Goal: Information Seeking & Learning: Learn about a topic

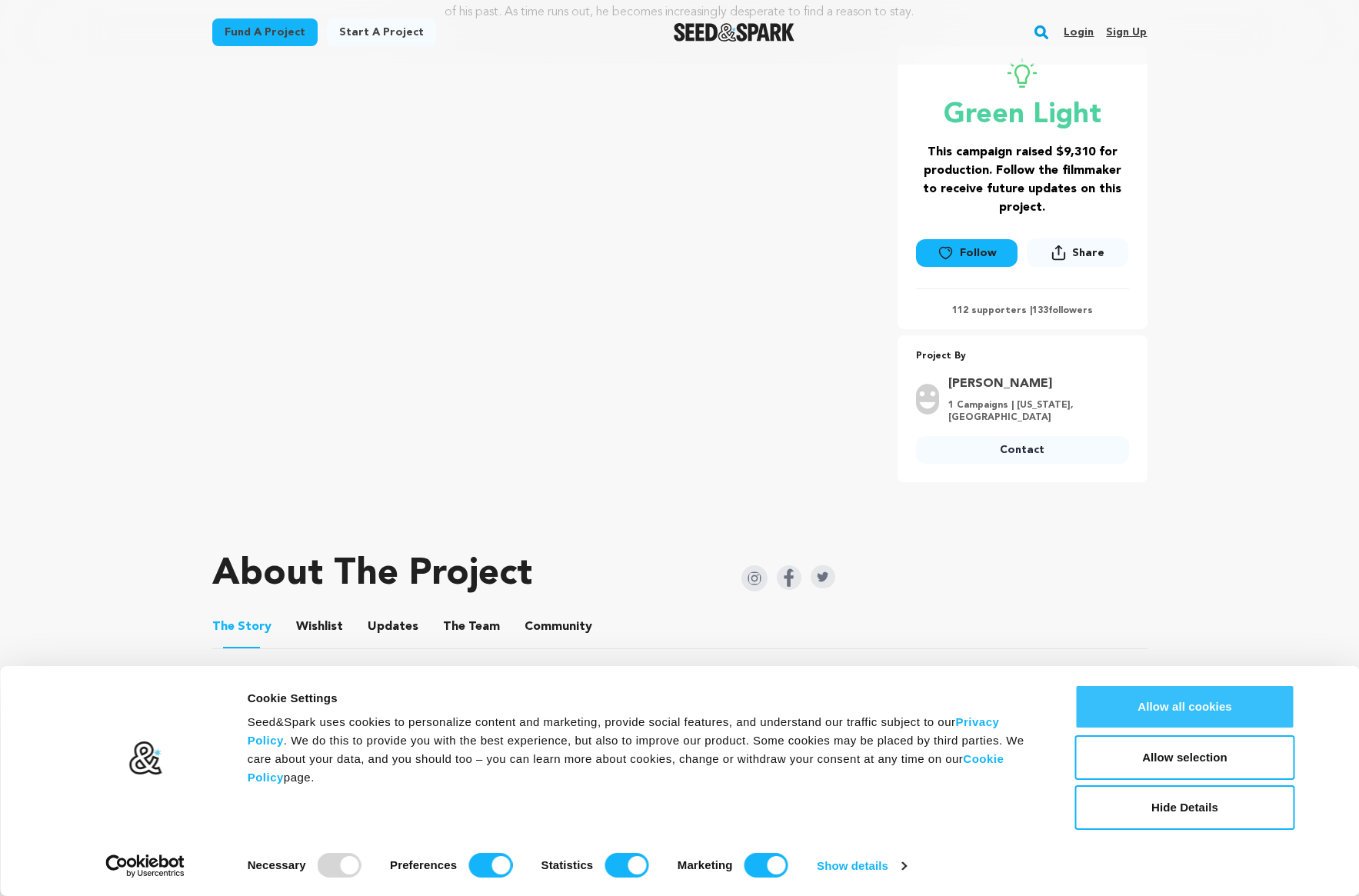
click at [1173, 717] on button "Allow all cookies" at bounding box center [1185, 707] width 220 height 45
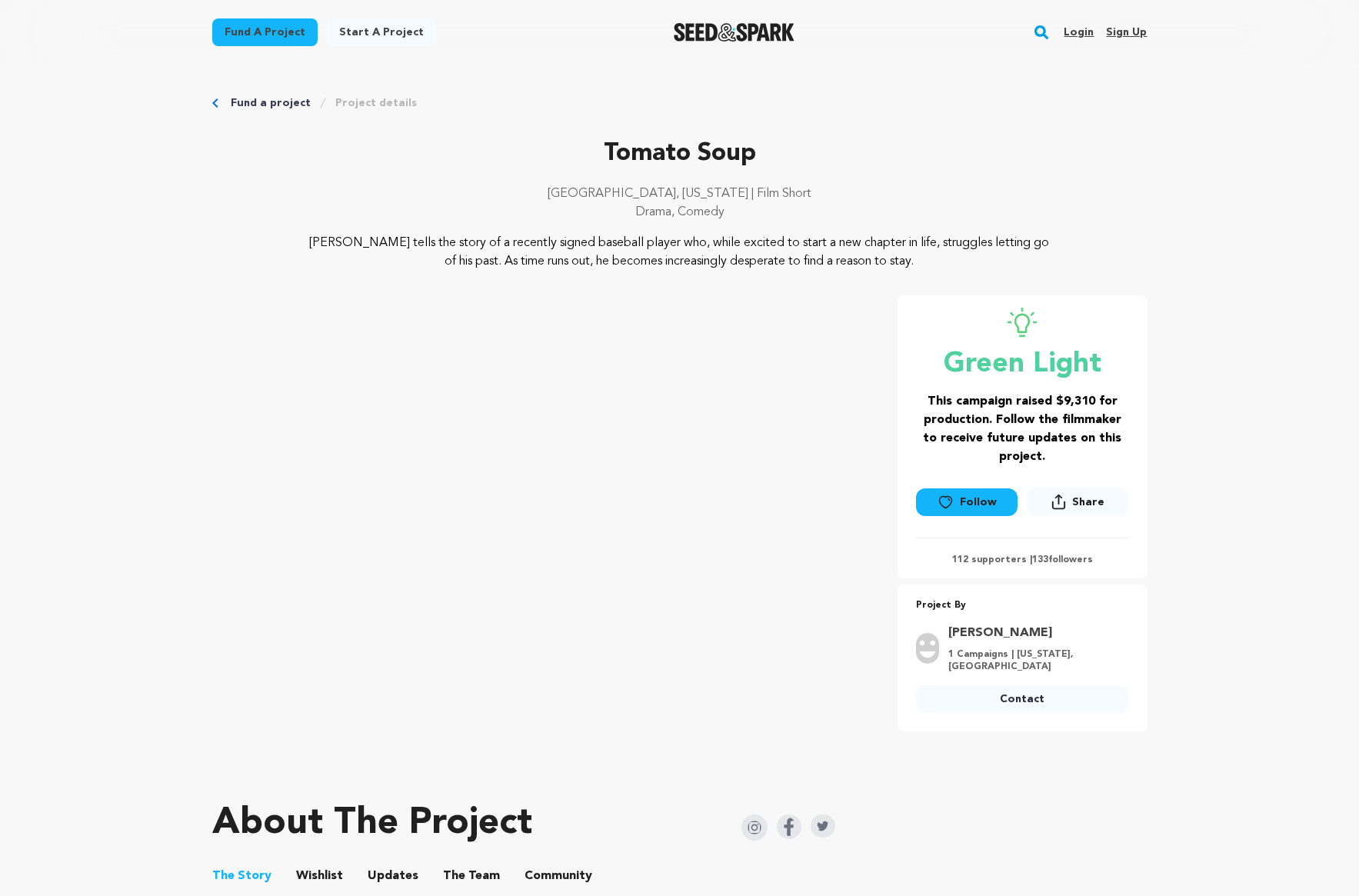
click at [995, 559] on p "112 supporters | 133 followers" at bounding box center [1022, 560] width 213 height 13
drag, startPoint x: 682, startPoint y: 190, endPoint x: 770, endPoint y: 185, distance: 88.1
click at [773, 184] on p "[GEOGRAPHIC_DATA], [US_STATE] | Film Short" at bounding box center [680, 194] width 935 height 19
drag, startPoint x: 713, startPoint y: 193, endPoint x: 682, endPoint y: 192, distance: 31.0
click at [682, 192] on p "[GEOGRAPHIC_DATA], [US_STATE] | Film Short" at bounding box center [680, 194] width 935 height 19
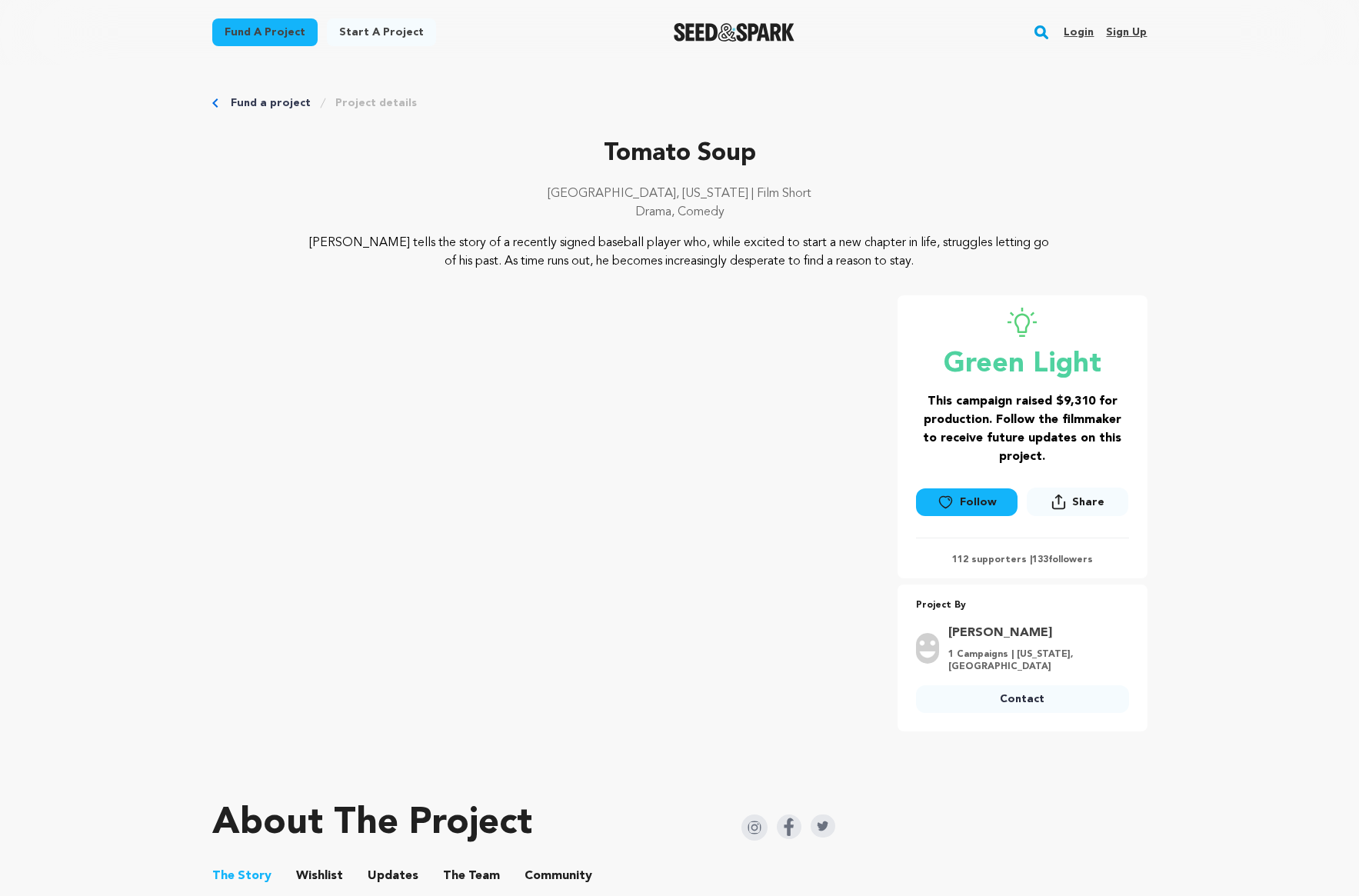
click at [676, 191] on p "[GEOGRAPHIC_DATA], [US_STATE] | Film Short" at bounding box center [680, 194] width 935 height 19
drag, startPoint x: 695, startPoint y: 189, endPoint x: 757, endPoint y: 185, distance: 62.1
click at [757, 185] on p "[GEOGRAPHIC_DATA], [US_STATE] | Film Short" at bounding box center [680, 194] width 935 height 19
click at [769, 264] on p "[PERSON_NAME] tells the story of a recently signed baseball player who, while e…" at bounding box center [680, 253] width 749 height 37
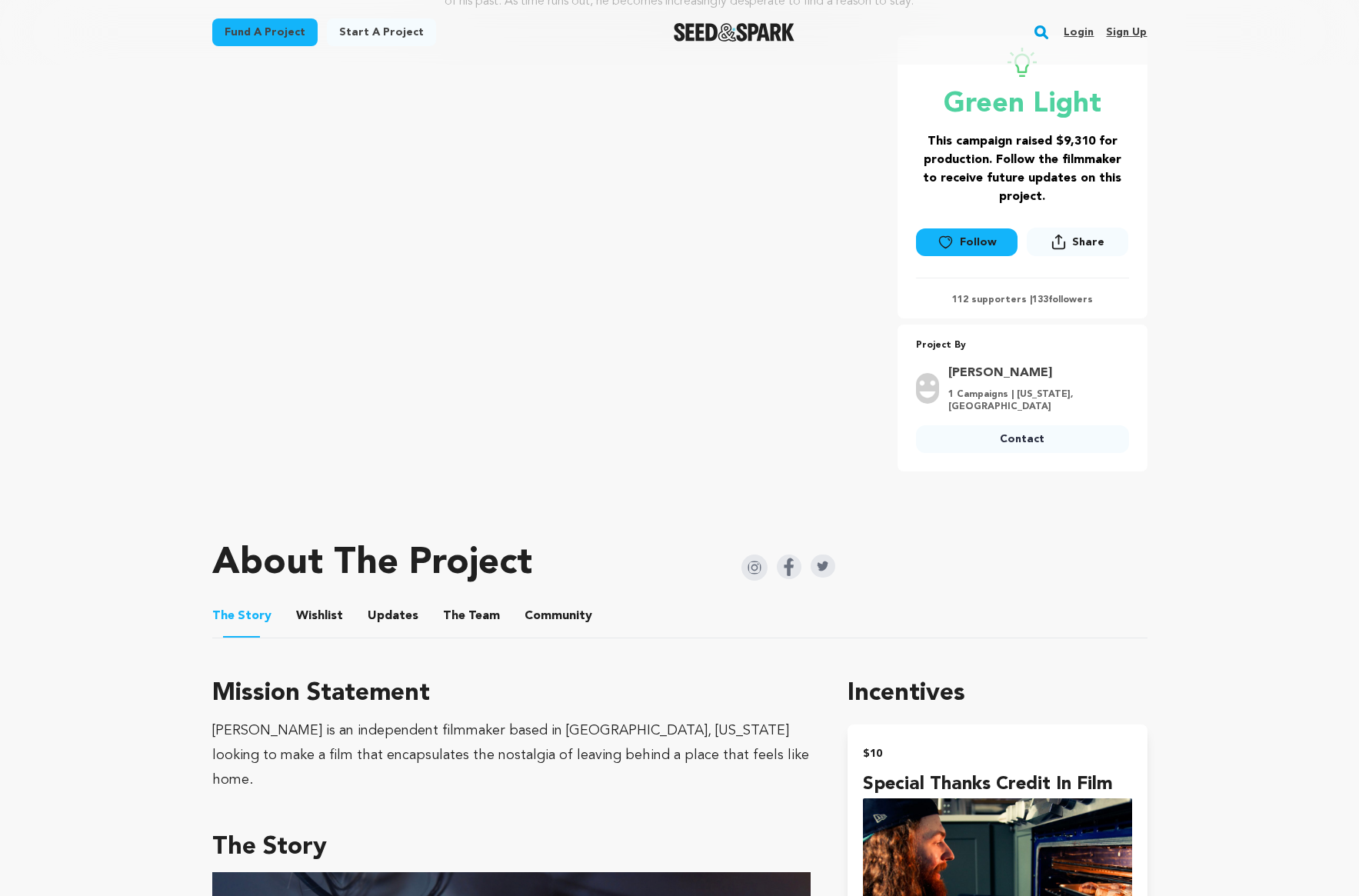
scroll to position [202, 0]
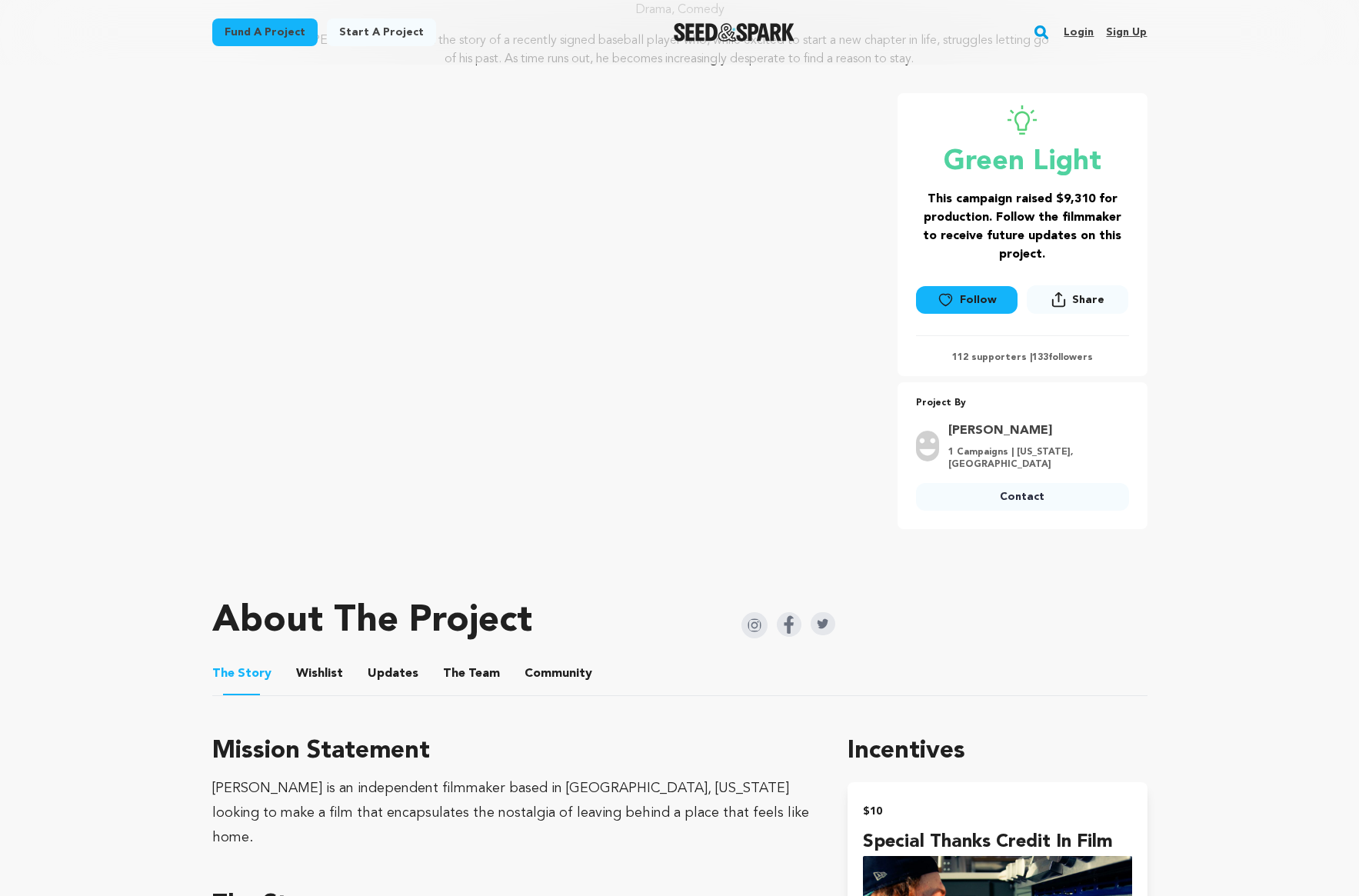
click at [693, 559] on div at bounding box center [680, 566] width 935 height 24
drag, startPoint x: 161, startPoint y: 284, endPoint x: 205, endPoint y: 505, distance: 225.3
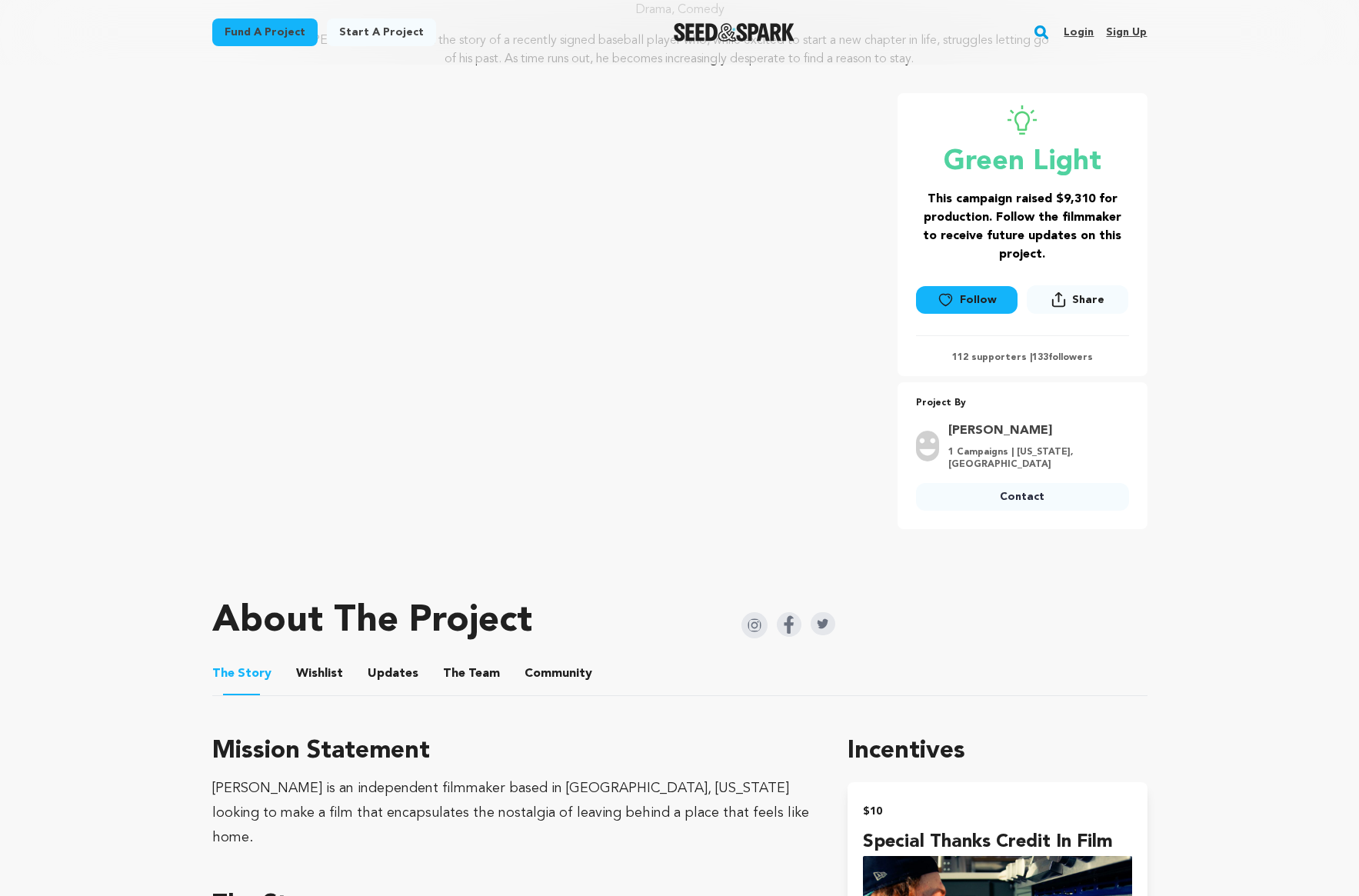
drag, startPoint x: 1030, startPoint y: 441, endPoint x: 974, endPoint y: 447, distance: 56.3
click at [974, 447] on div "[PERSON_NAME] 1 Campaigns | [US_STATE], [GEOGRAPHIC_DATA]" at bounding box center [1034, 445] width 190 height 49
drag, startPoint x: 1044, startPoint y: 452, endPoint x: 989, endPoint y: 445, distance: 55.4
click at [989, 446] on p "1 Campaigns | [US_STATE], [GEOGRAPHIC_DATA]" at bounding box center [1034, 458] width 172 height 24
click at [983, 454] on p "1 Campaigns | [US_STATE], [GEOGRAPHIC_DATA]" at bounding box center [1034, 458] width 172 height 24
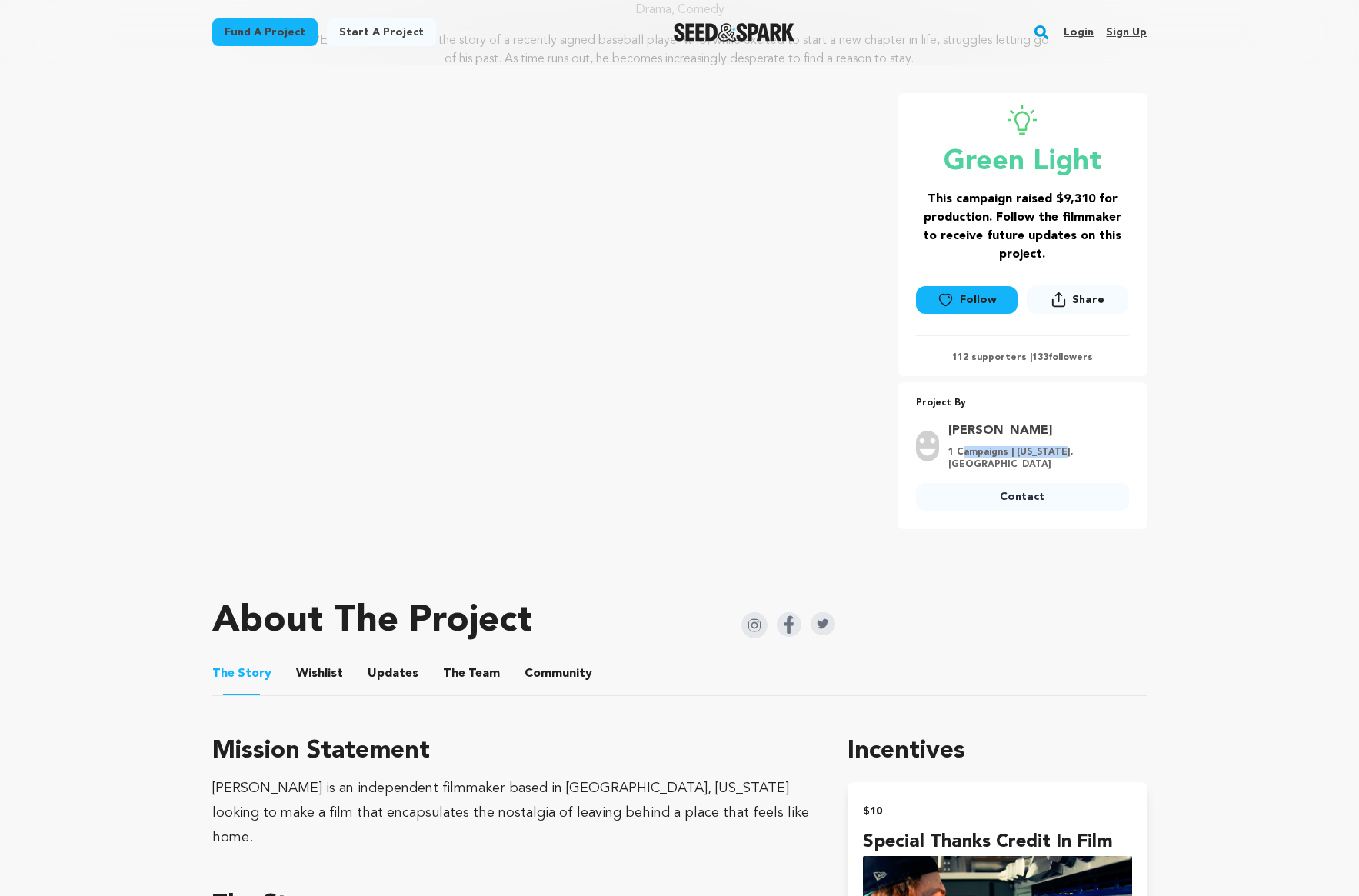
drag, startPoint x: 983, startPoint y: 454, endPoint x: 1042, endPoint y: 457, distance: 59.1
click at [1042, 457] on p "1 Campaigns | [US_STATE], [GEOGRAPHIC_DATA]" at bounding box center [1034, 458] width 172 height 24
click at [1050, 456] on p "1 Campaigns | [US_STATE], [GEOGRAPHIC_DATA]" at bounding box center [1034, 458] width 172 height 24
click at [1111, 378] on div "Green Light This campaign raised $9,310 for production. Follow the filmmaker to…" at bounding box center [1022, 311] width 250 height 436
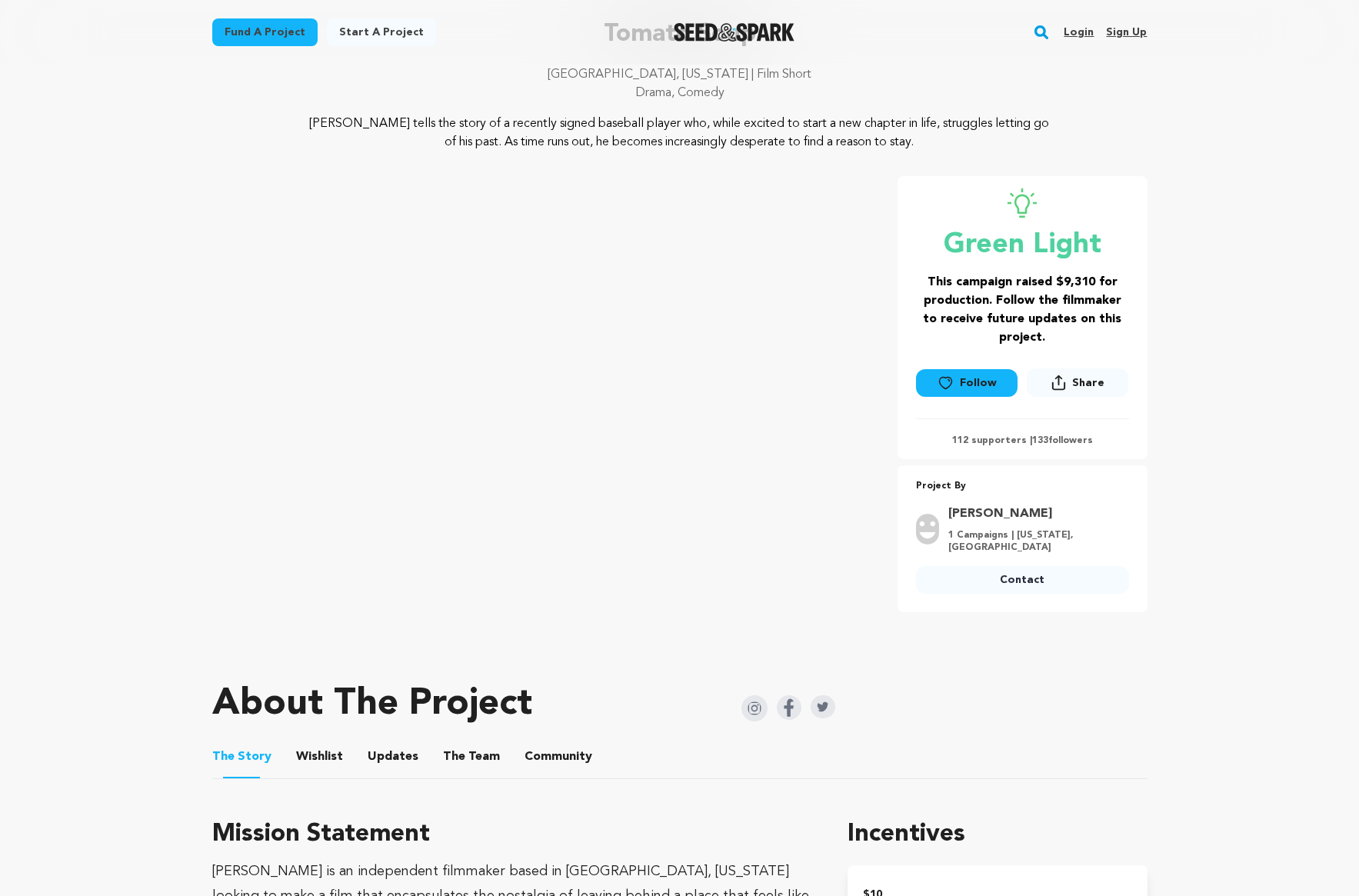
scroll to position [0, 0]
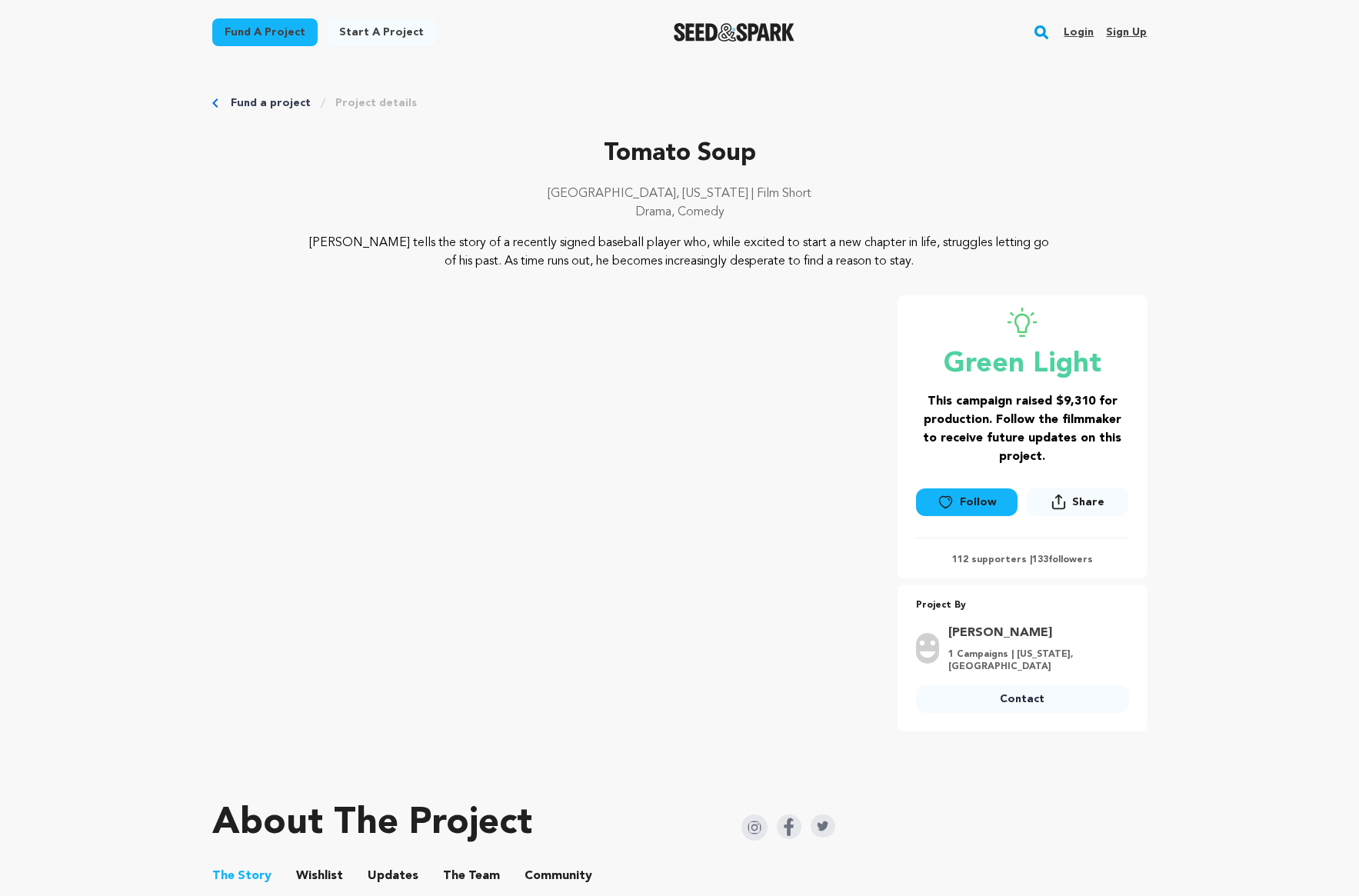
drag, startPoint x: 924, startPoint y: 131, endPoint x: 598, endPoint y: 147, distance: 326.4
drag, startPoint x: 687, startPoint y: 147, endPoint x: 605, endPoint y: 149, distance: 82.0
click at [605, 149] on p "Tomato Soup" at bounding box center [680, 154] width 935 height 37
drag, startPoint x: 600, startPoint y: 149, endPoint x: 681, endPoint y: 141, distance: 81.4
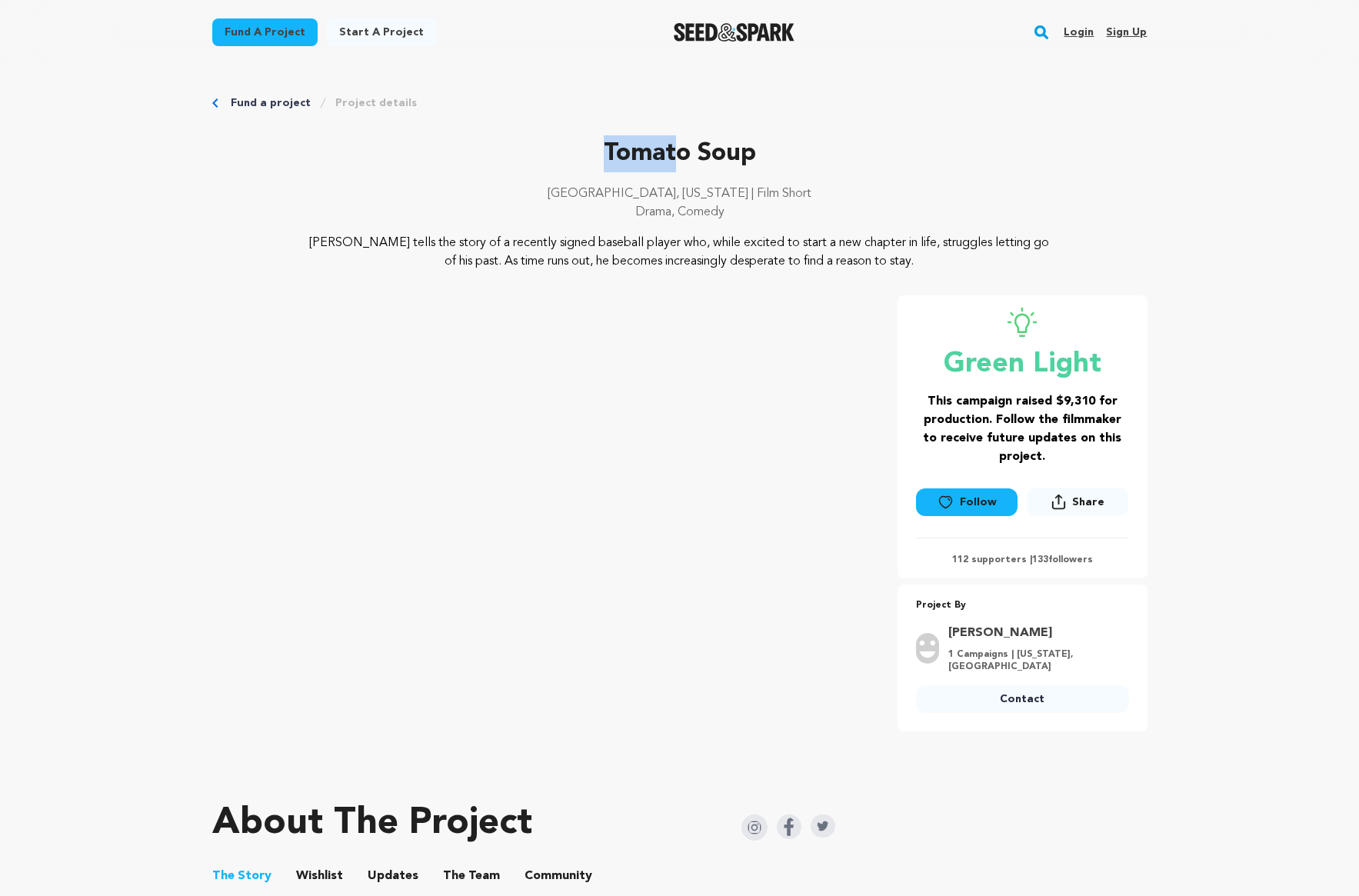
click at [678, 140] on p "Tomato Soup" at bounding box center [680, 154] width 935 height 37
drag, startPoint x: 672, startPoint y: 146, endPoint x: 744, endPoint y: 151, distance: 72.2
click at [744, 151] on p "Tomato Soup" at bounding box center [680, 154] width 935 height 37
drag, startPoint x: 644, startPoint y: 152, endPoint x: 722, endPoint y: 145, distance: 78.3
click at [722, 145] on p "Tomato Soup" at bounding box center [680, 154] width 935 height 37
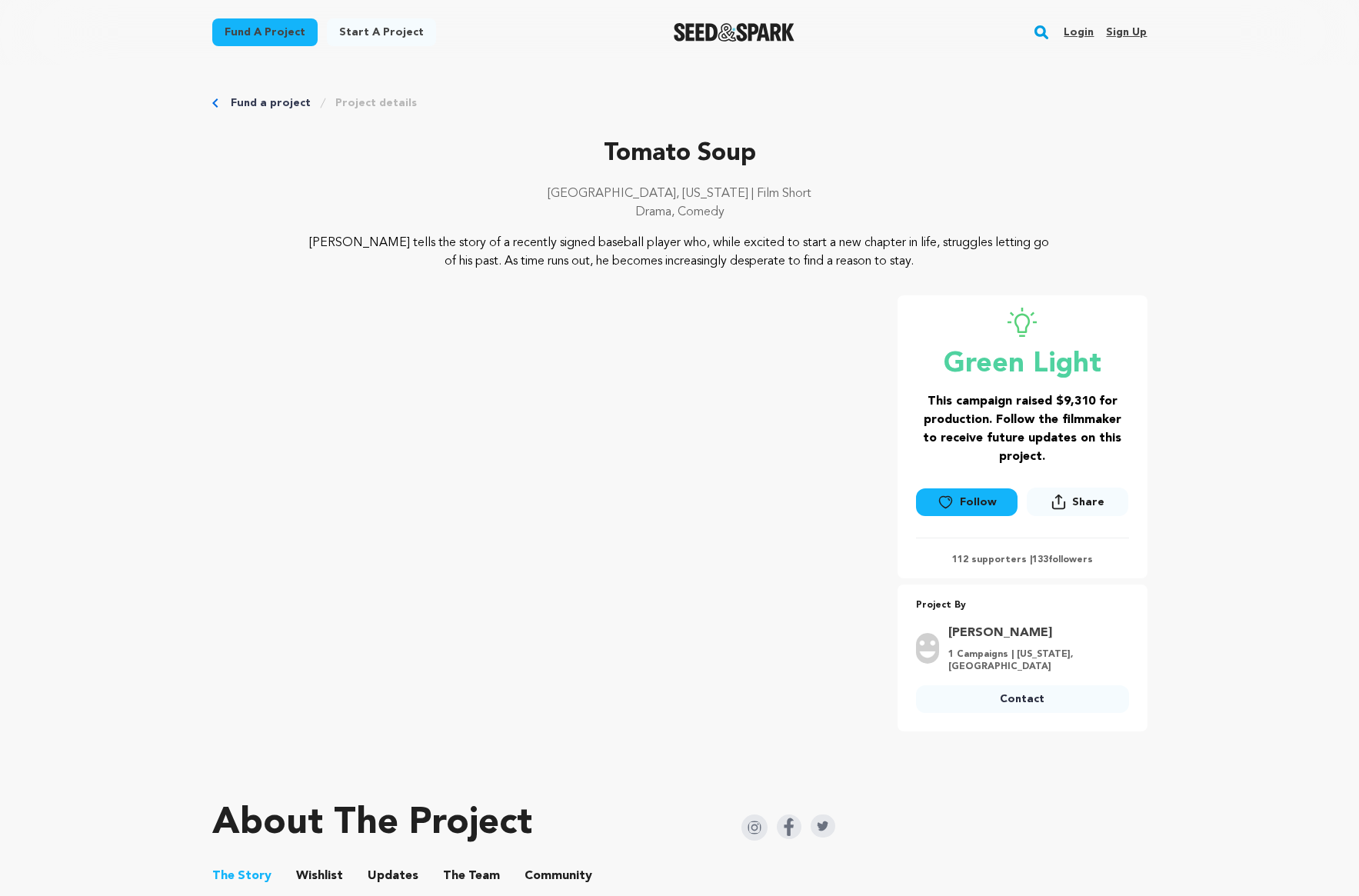
click at [749, 161] on p "Tomato Soup" at bounding box center [680, 154] width 935 height 37
